Goal: Find specific page/section: Find specific page/section

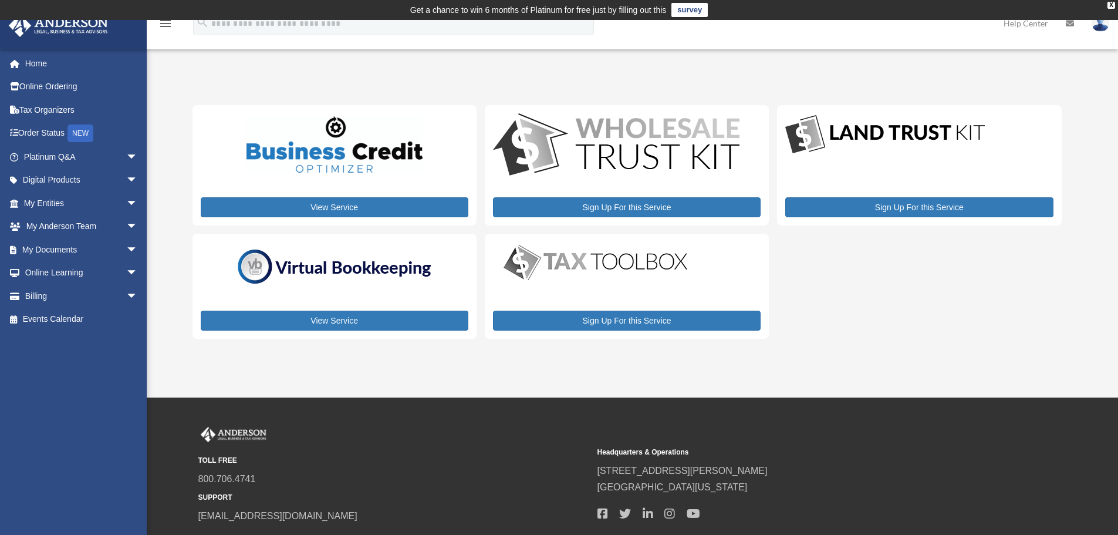
click at [304, 285] on img at bounding box center [334, 267] width 205 height 44
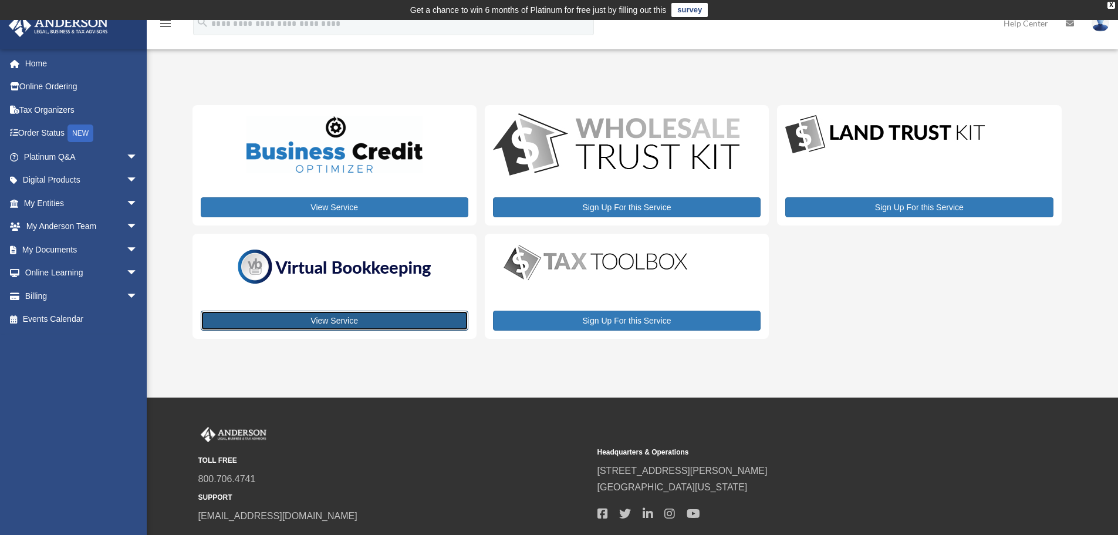
click at [305, 319] on link "View Service" at bounding box center [335, 321] width 268 height 20
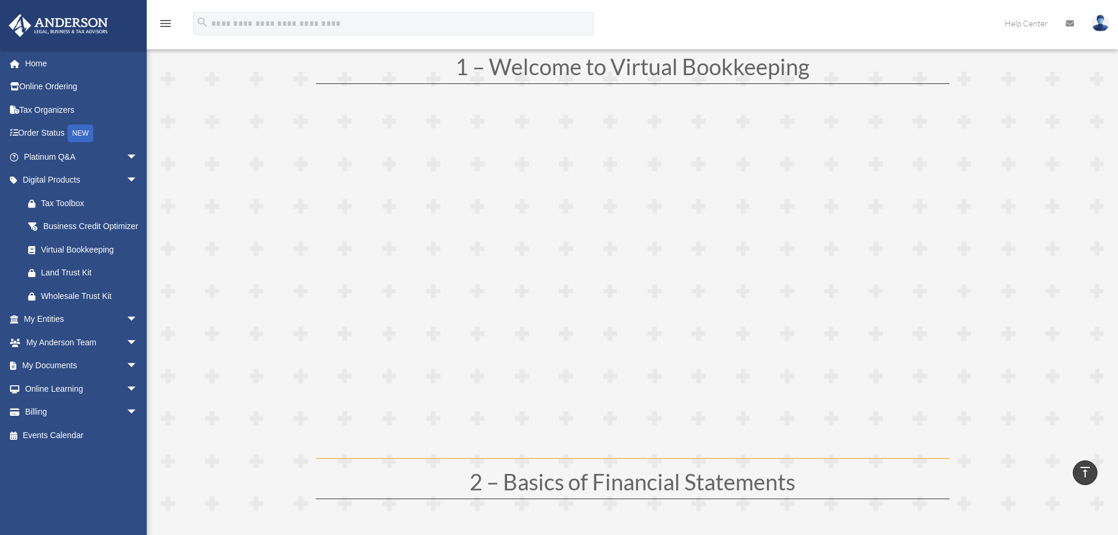
scroll to position [184, 0]
